Goal: Task Accomplishment & Management: Manage account settings

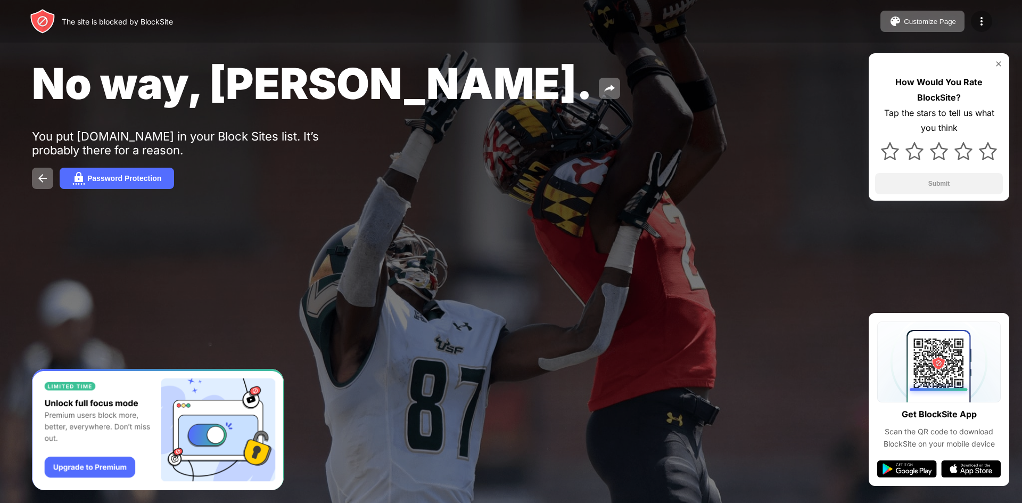
click at [974, 19] on div at bounding box center [981, 21] width 21 height 21
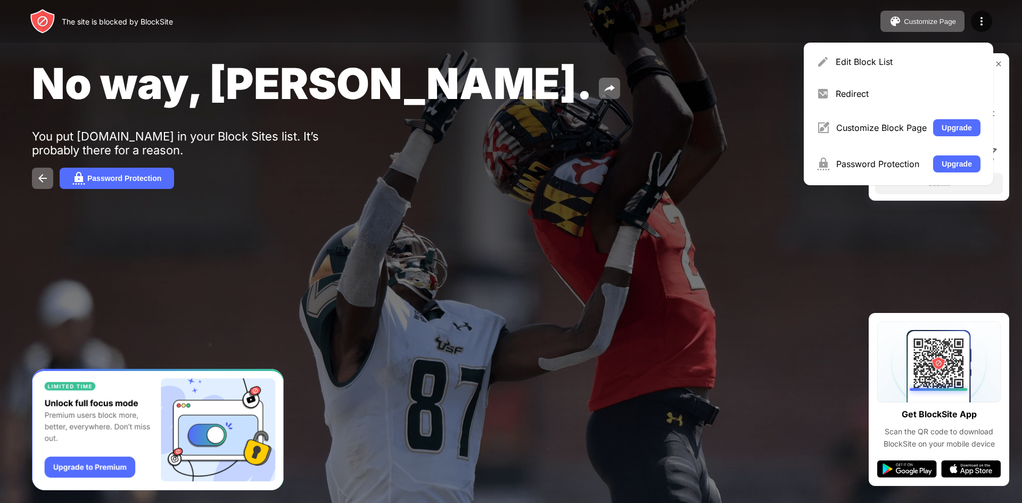
click at [742, 228] on div "No way, Jose. You put facebook.com in your Block Sites list. It’s probably ther…" at bounding box center [511, 123] width 1022 height 246
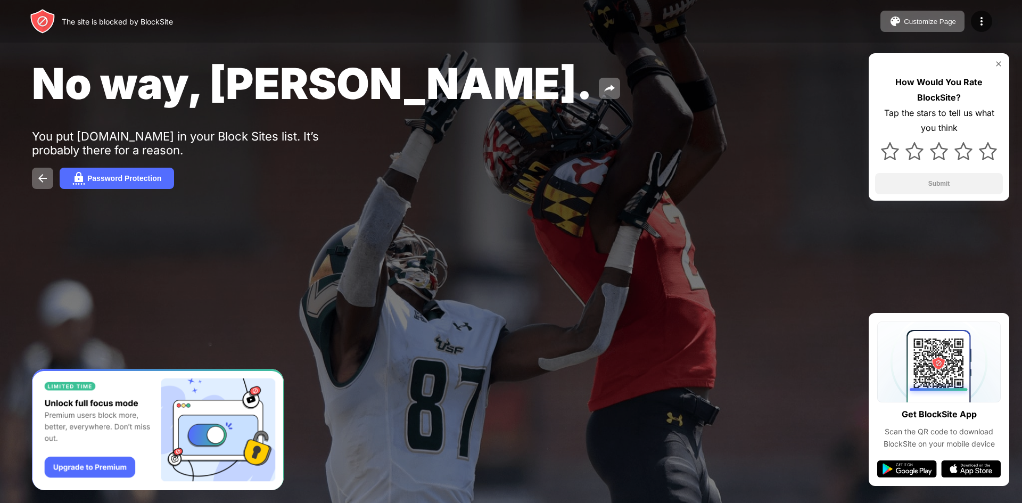
drag, startPoint x: 994, startPoint y: 66, endPoint x: 1001, endPoint y: 64, distance: 6.6
click at [999, 65] on div at bounding box center [939, 64] width 128 height 9
click at [1000, 63] on img at bounding box center [998, 64] width 9 height 9
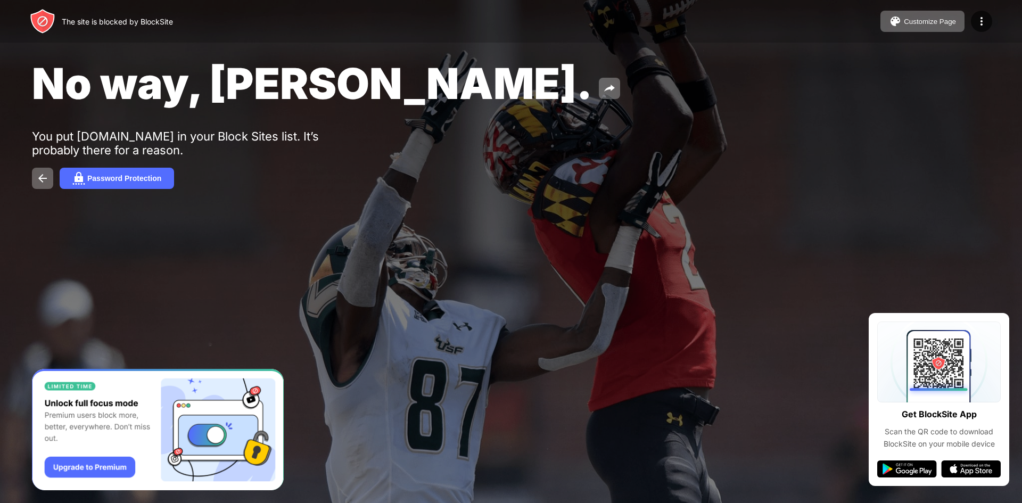
click at [543, 3] on div "The site is blocked by BlockSite Customize Page Edit Block List Redirect Custom…" at bounding box center [511, 21] width 1022 height 43
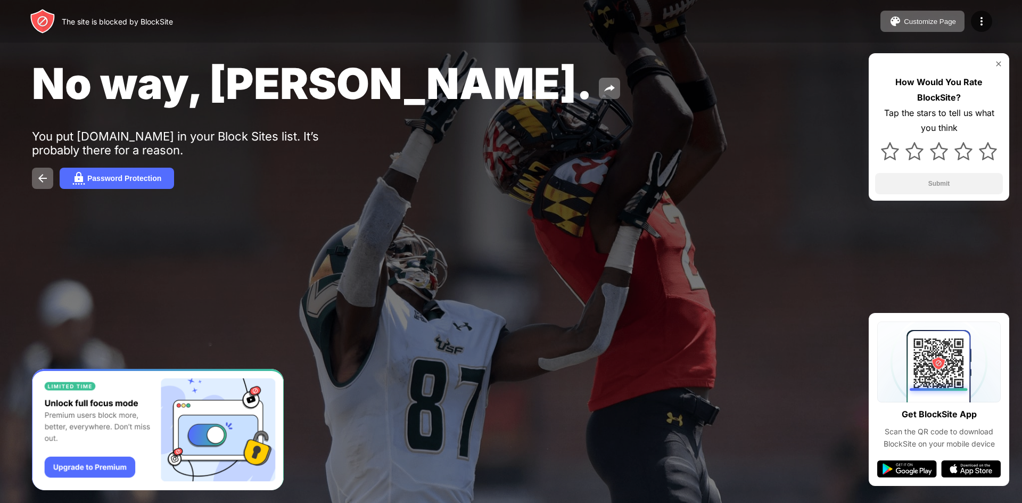
drag, startPoint x: 755, startPoint y: 246, endPoint x: 758, endPoint y: 236, distance: 10.1
click at [755, 245] on div "No way, Jose. You put facebook.com in your Block Sites list. It’s probably ther…" at bounding box center [511, 123] width 1022 height 246
click at [157, 171] on button "Password Protection" at bounding box center [117, 178] width 114 height 21
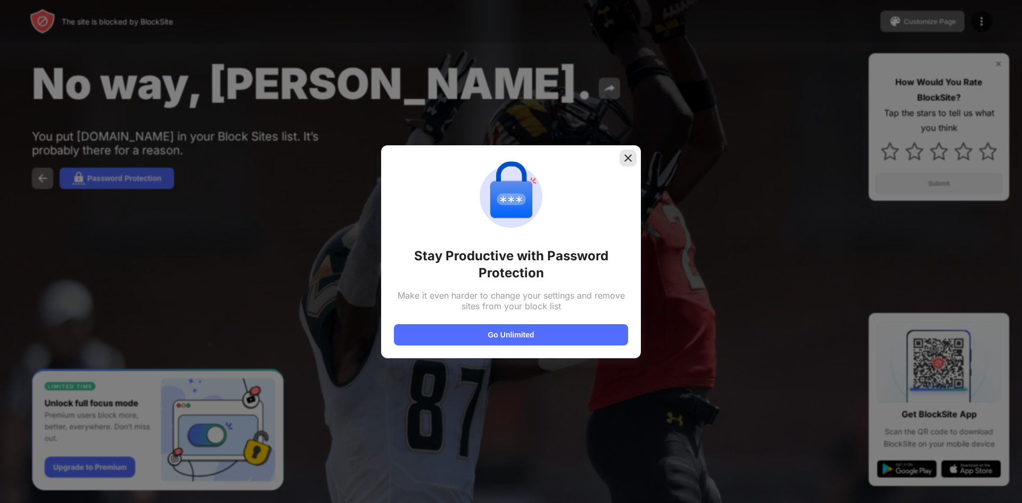
click at [629, 156] on img at bounding box center [628, 158] width 11 height 11
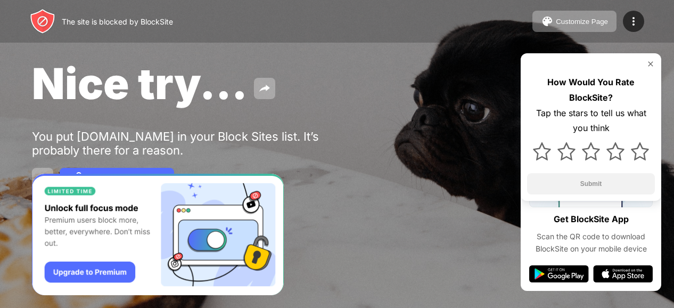
click at [650, 63] on img at bounding box center [650, 64] width 9 height 9
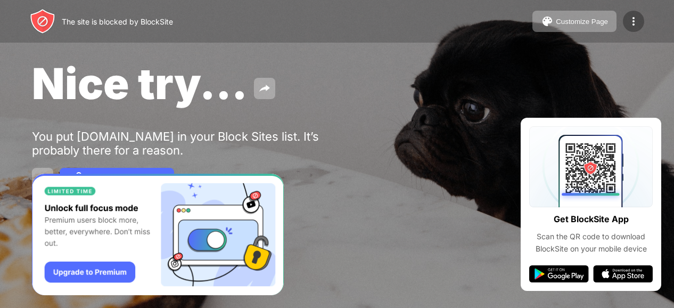
click at [637, 19] on img at bounding box center [633, 21] width 13 height 13
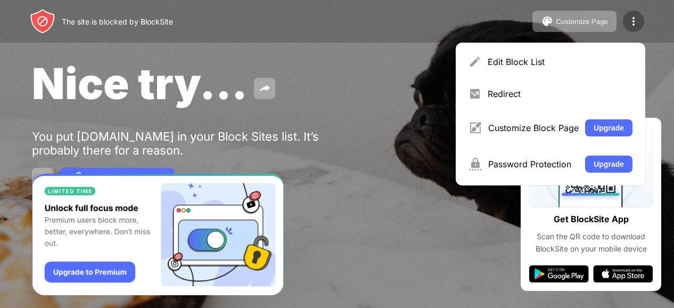
click at [640, 19] on div at bounding box center [633, 21] width 21 height 21
